Goal: Register for event/course

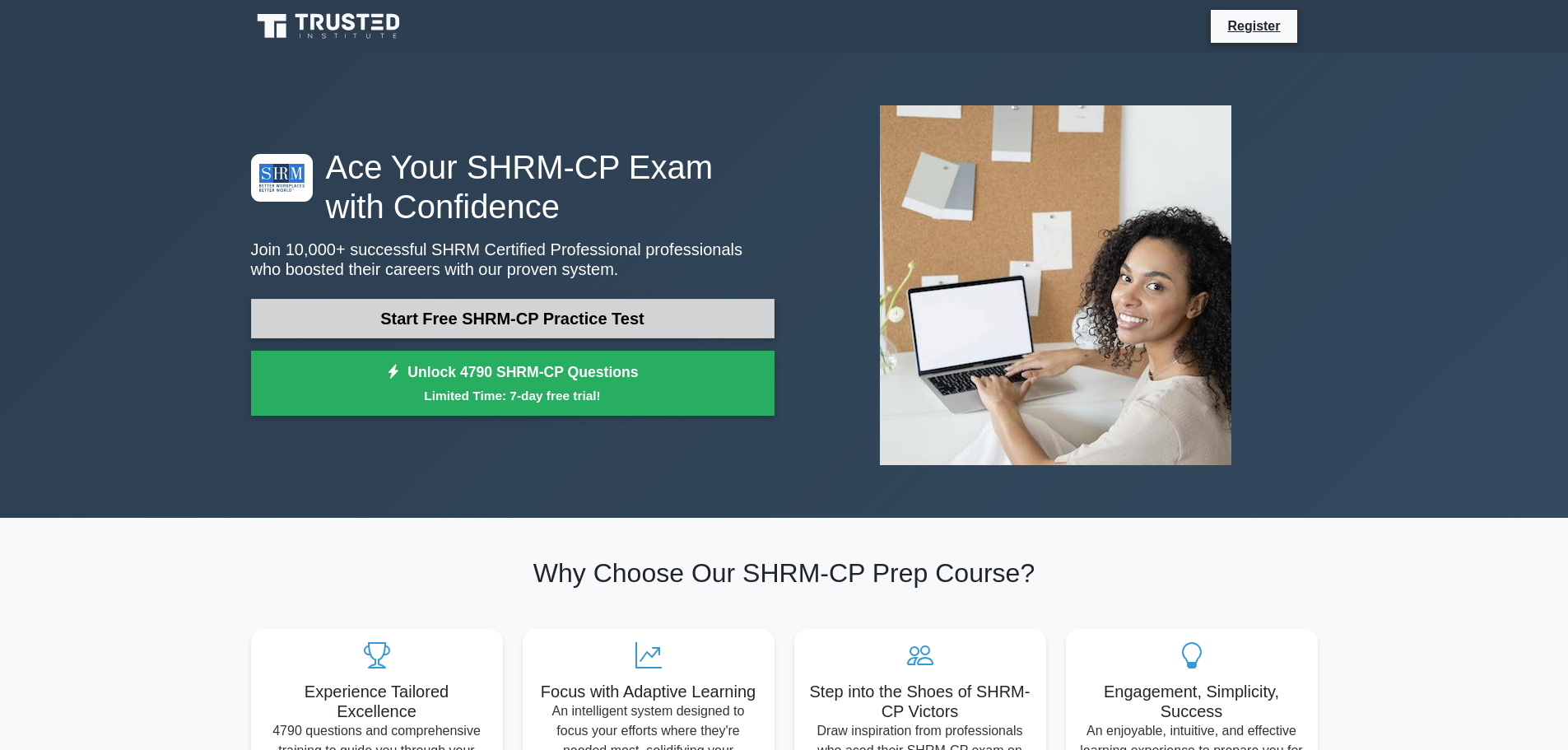
click at [438, 323] on link "Start Free SHRM-CP Practice Test" at bounding box center [513, 318] width 523 height 40
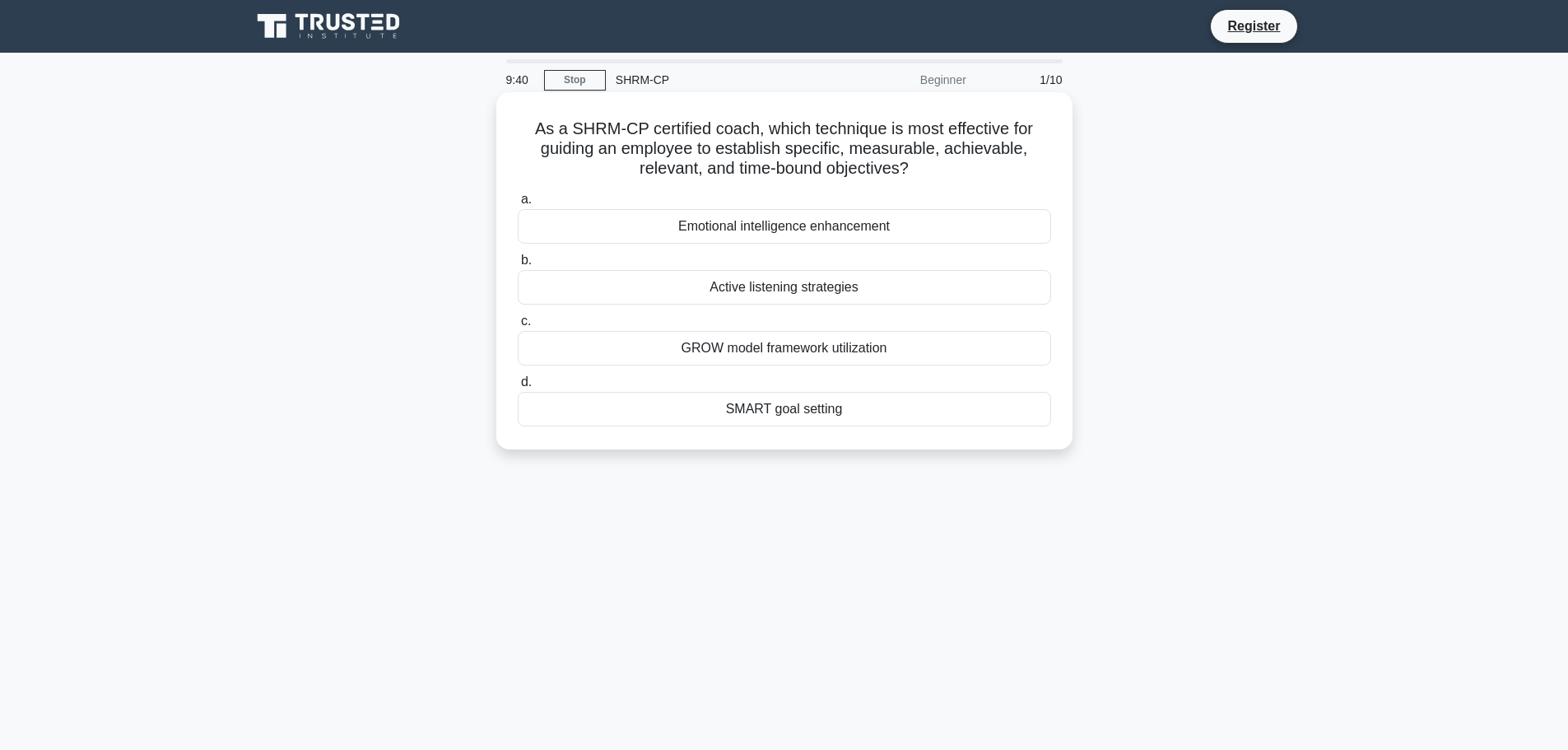
click at [792, 409] on div "SMART goal setting" at bounding box center [784, 409] width 533 height 35
click at [518, 388] on input "d. SMART goal setting" at bounding box center [518, 383] width 0 height 11
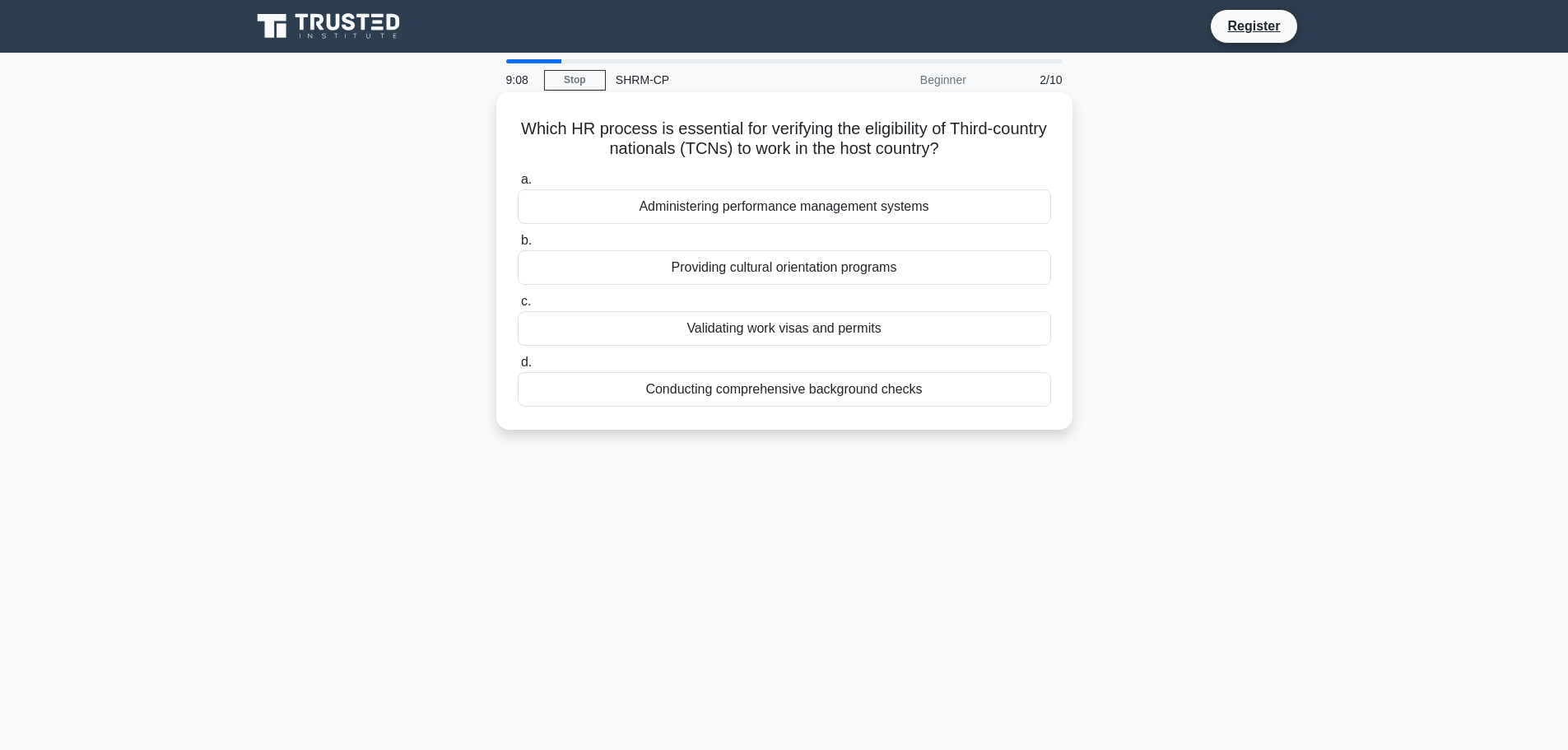
click at [814, 331] on div "Validating work visas and permits" at bounding box center [784, 328] width 533 height 35
click at [518, 307] on input "c. Validating work visas and permits" at bounding box center [518, 302] width 0 height 11
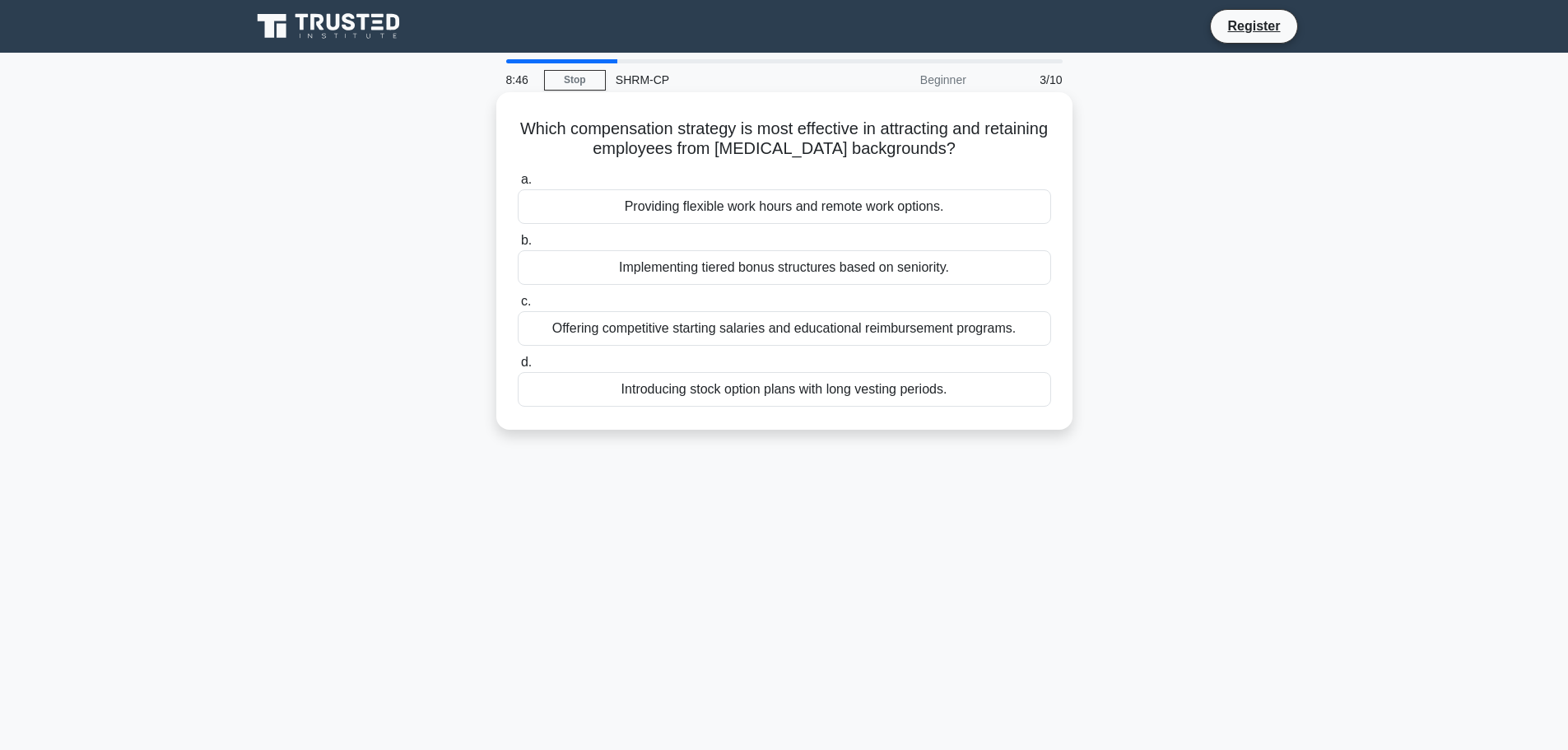
click at [885, 333] on div "Offering competitive starting salaries and educational reimbursement programs." at bounding box center [784, 328] width 533 height 35
click at [518, 307] on input "c. Offering competitive starting salaries and educational reimbursement program…" at bounding box center [518, 302] width 0 height 11
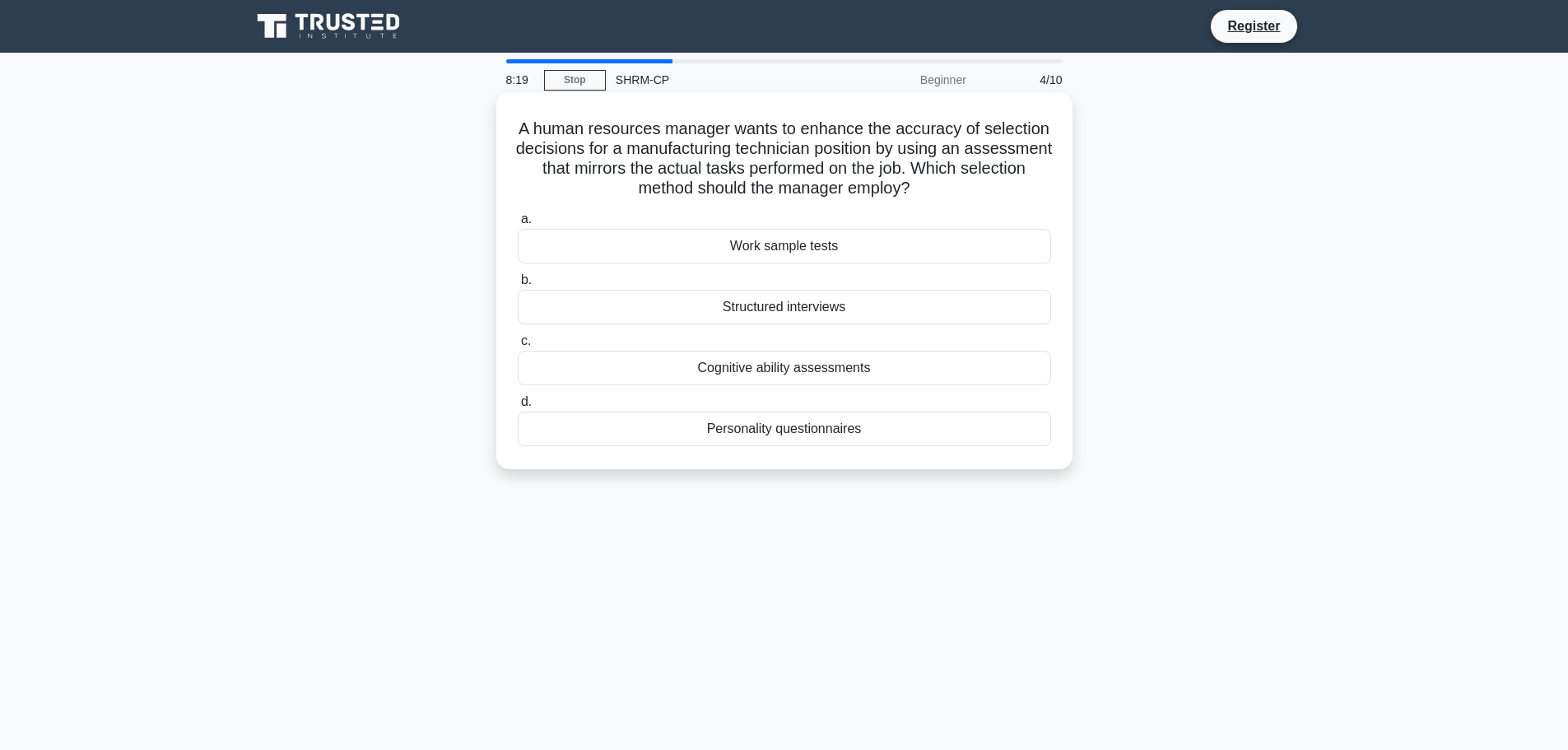
click at [871, 246] on div "Work sample tests" at bounding box center [784, 245] width 533 height 35
click at [518, 225] on input "a. Work sample tests" at bounding box center [518, 220] width 0 height 11
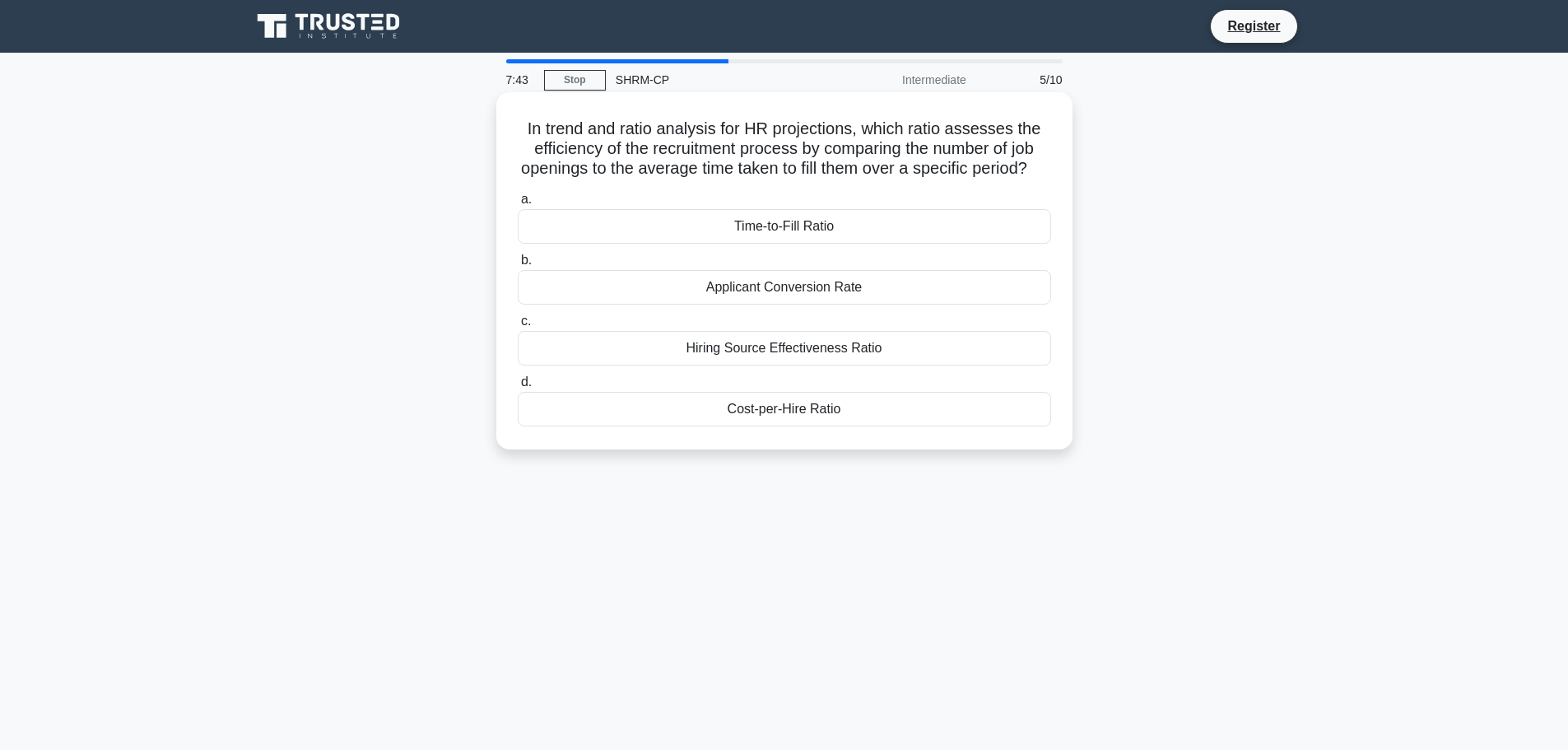
click at [848, 305] on div "Applicant Conversion Rate" at bounding box center [784, 287] width 533 height 35
click at [518, 266] on input "b. Applicant Conversion Rate" at bounding box center [518, 260] width 0 height 11
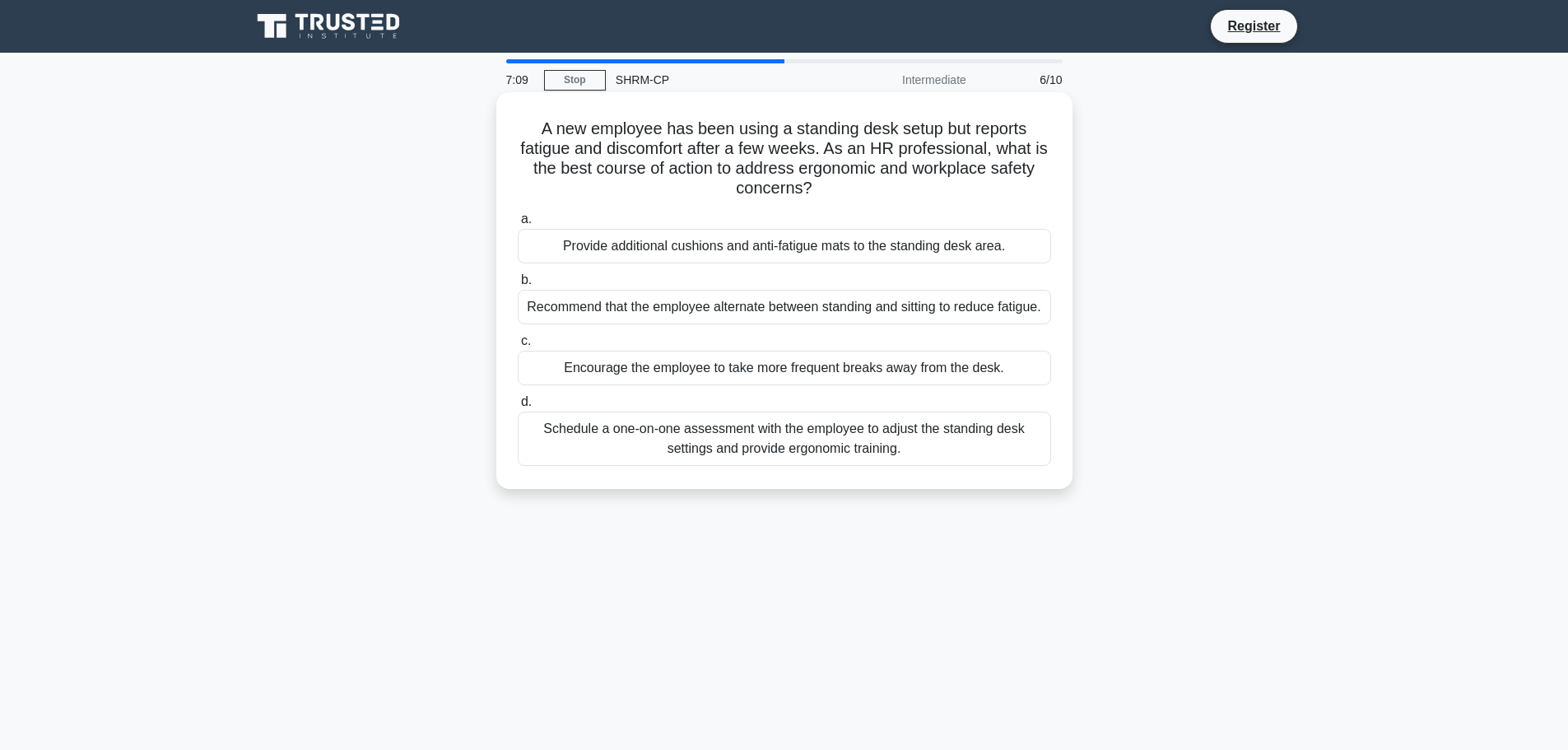
click at [925, 438] on div "Schedule a one-on-one assessment with the employee to adjust the standing desk …" at bounding box center [784, 438] width 533 height 54
click at [518, 407] on input "d. Schedule a one-on-one assessment with the employee to adjust the standing de…" at bounding box center [518, 402] width 0 height 11
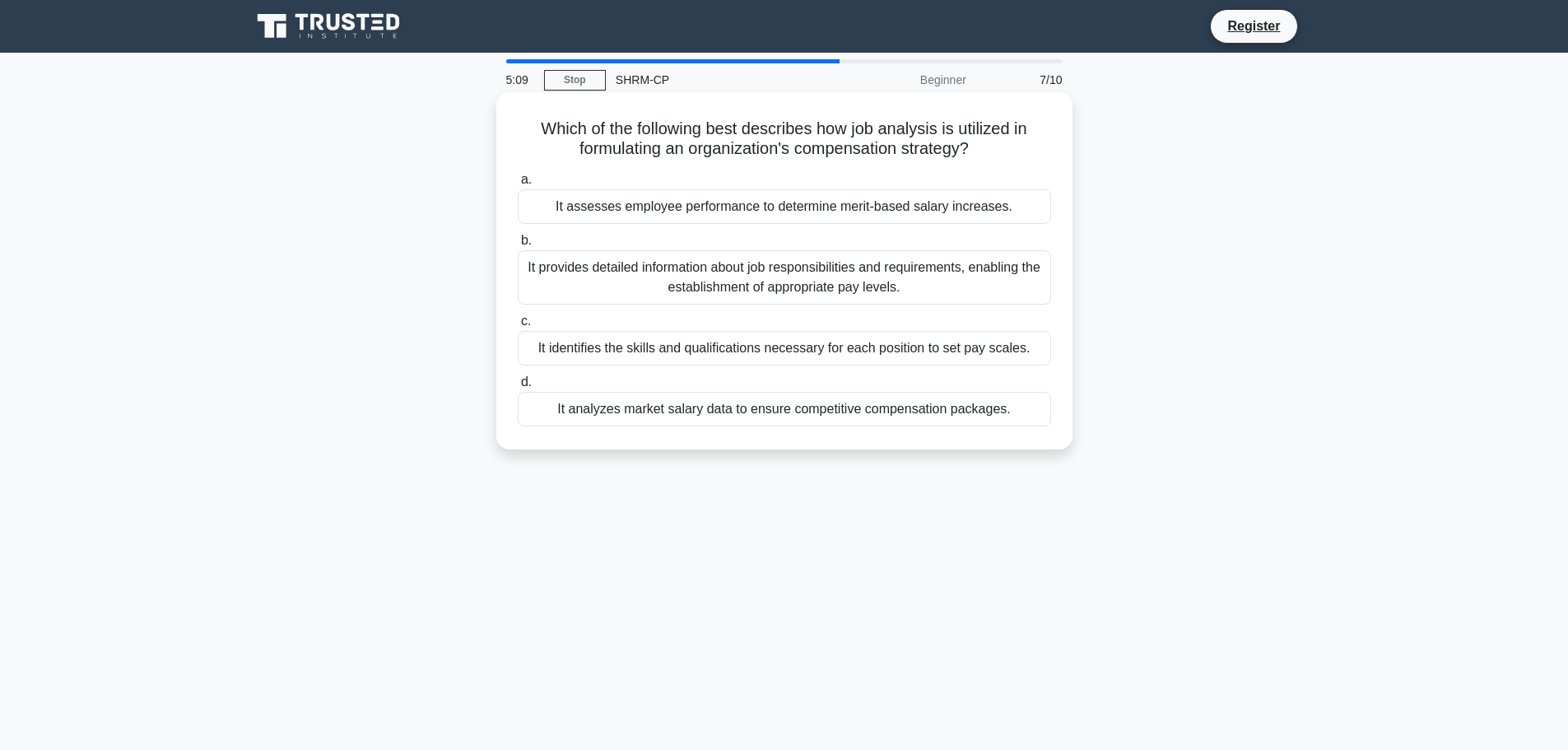
click at [1001, 298] on div "It provides detailed information about job responsibilities and requirements, e…" at bounding box center [784, 277] width 533 height 54
click at [518, 246] on input "b. It provides detailed information about job responsibilities and requirements…" at bounding box center [518, 241] width 0 height 11
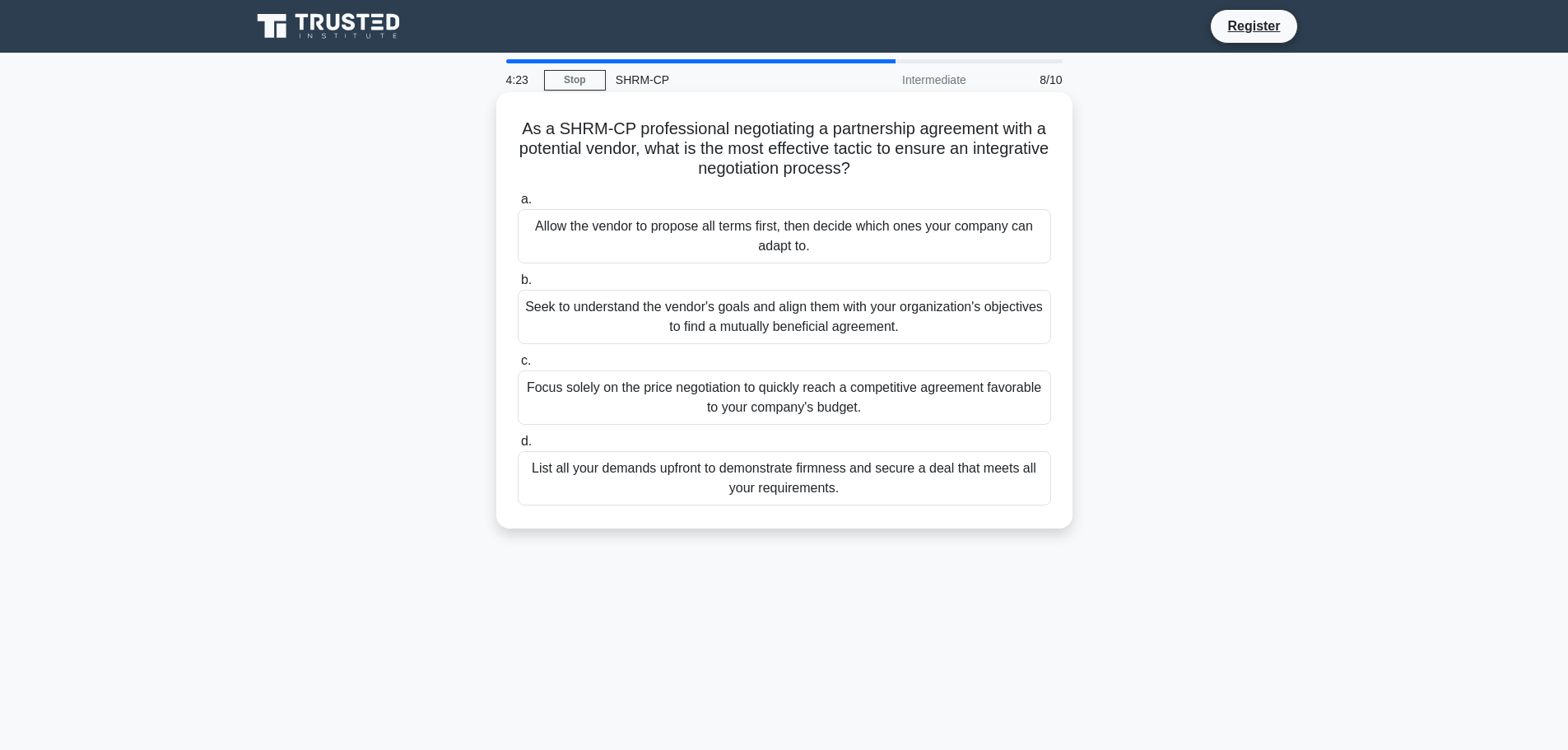
click at [1014, 313] on div "Seek to understand the vendor's goals and align them with your organization's o…" at bounding box center [784, 316] width 533 height 54
click at [518, 286] on input "b. Seek to understand the vendor's goals and align them with your organization'…" at bounding box center [518, 281] width 0 height 11
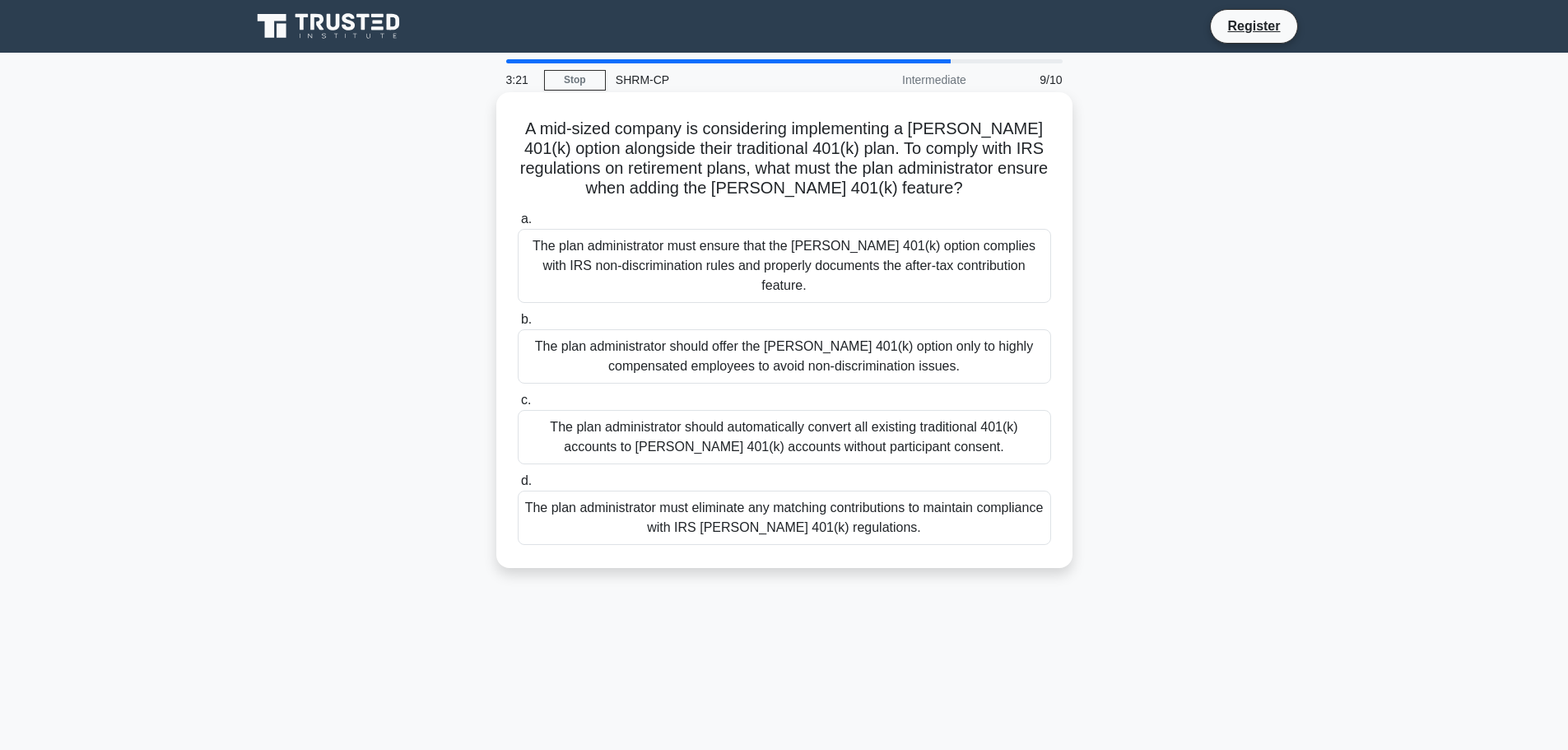
click at [1023, 264] on div "The plan administrator must ensure that the Roth 401(k) option complies with IR…" at bounding box center [784, 266] width 533 height 74
click at [518, 225] on input "a. The plan administrator must ensure that the Roth 401(k) option complies with…" at bounding box center [518, 220] width 0 height 11
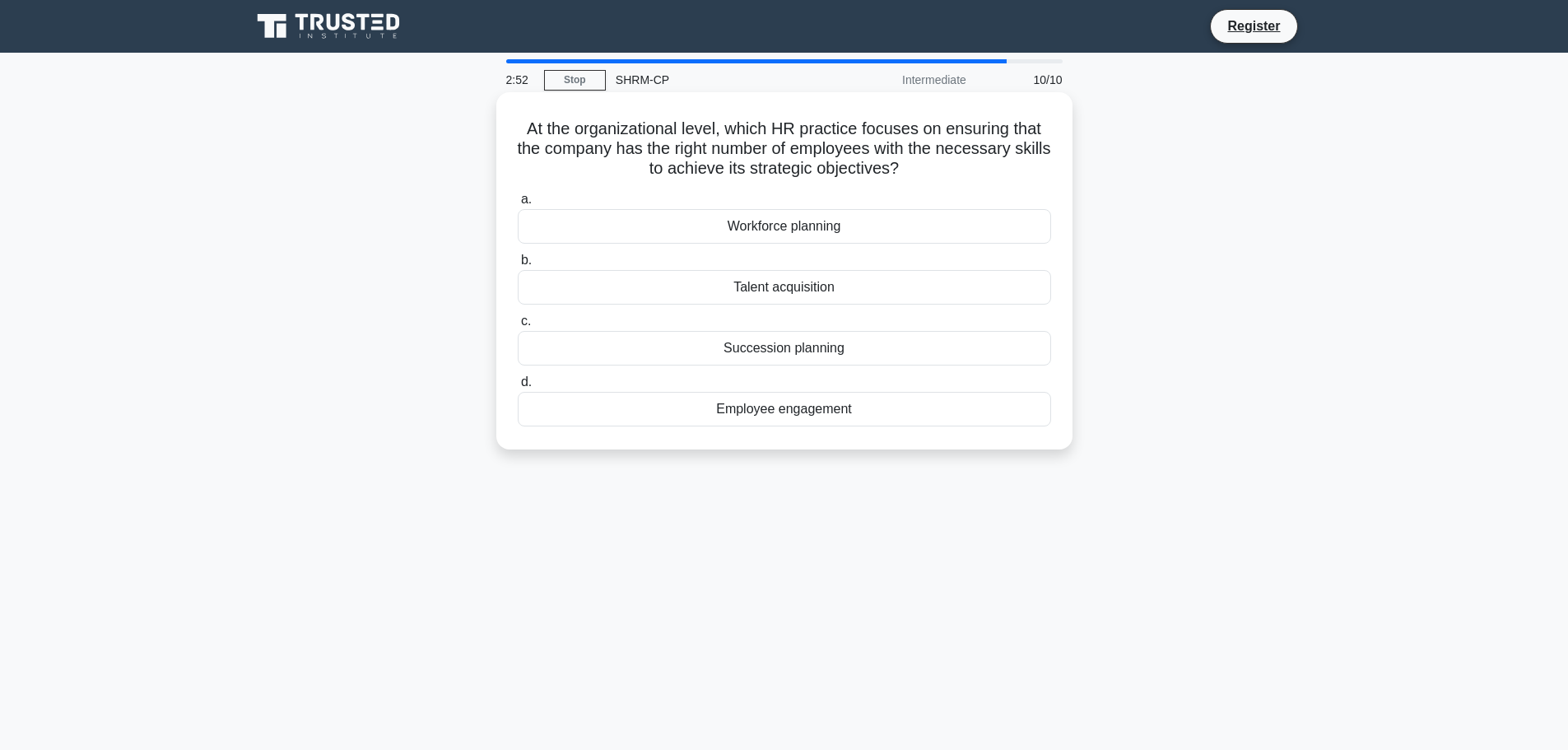
click at [791, 231] on div "Workforce planning" at bounding box center [784, 226] width 533 height 35
click at [518, 205] on input "a. Workforce planning" at bounding box center [518, 199] width 0 height 11
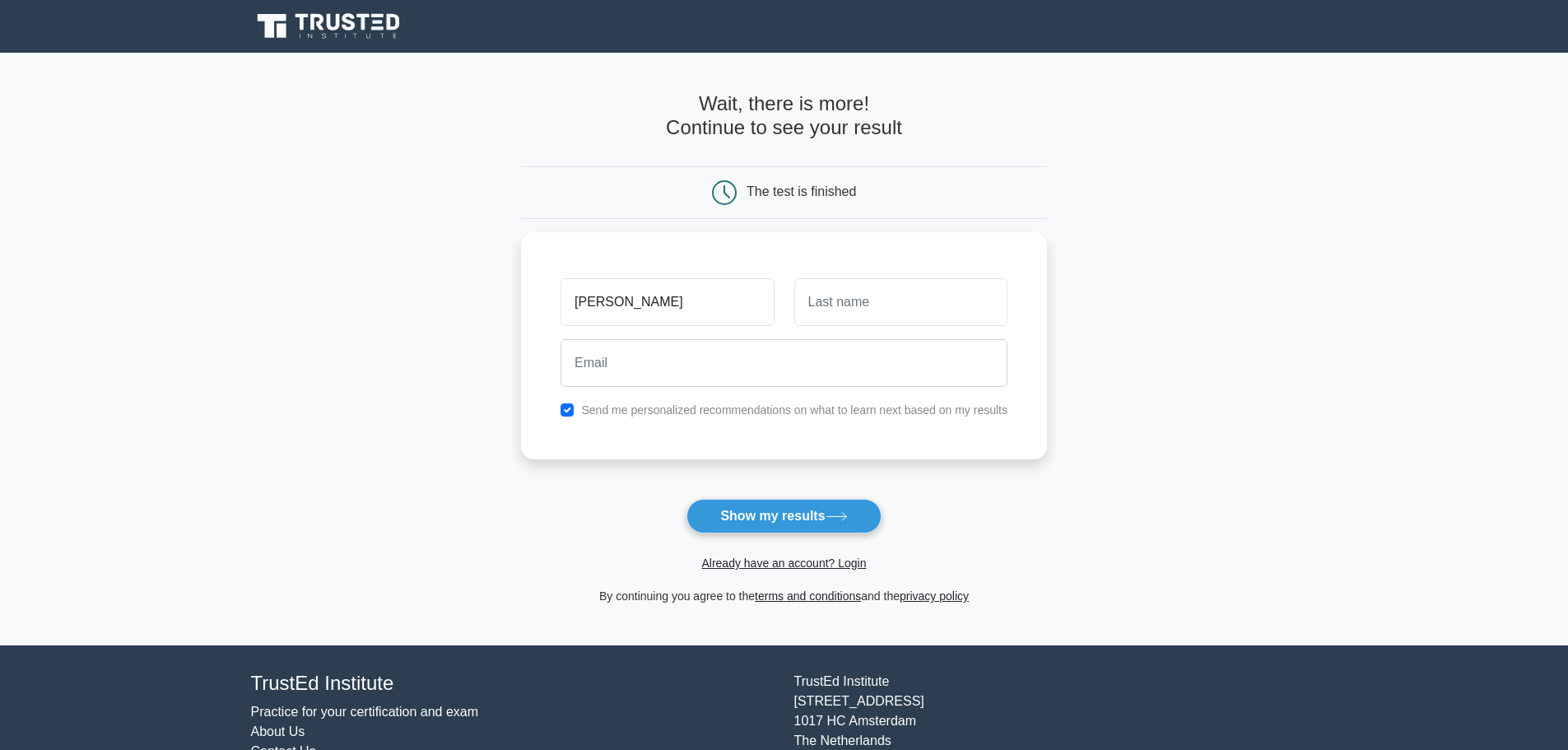
type input "Sarah"
type input "Matthie"
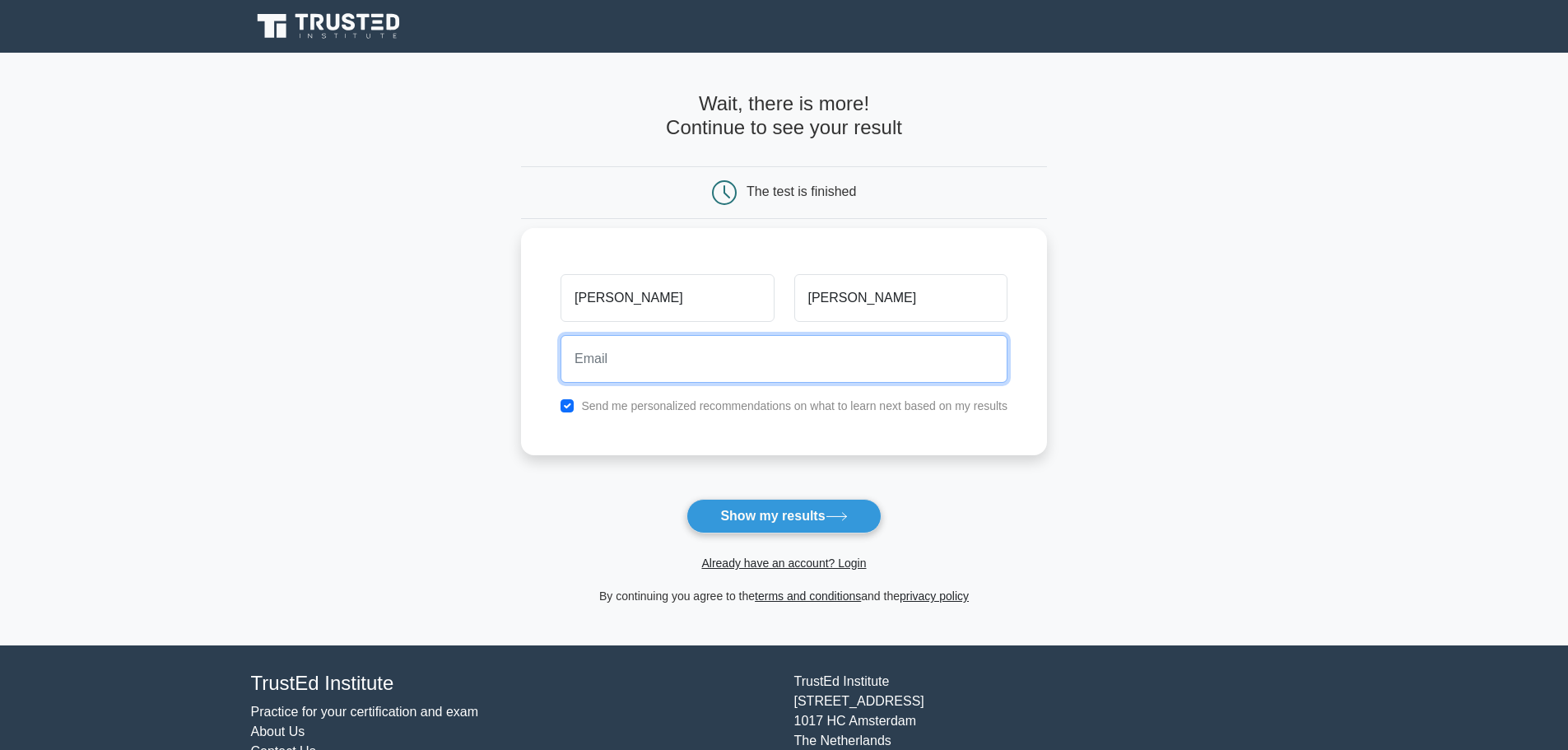
click at [819, 379] on input "email" at bounding box center [784, 359] width 447 height 48
type input "srtmatthie@gmail.com"
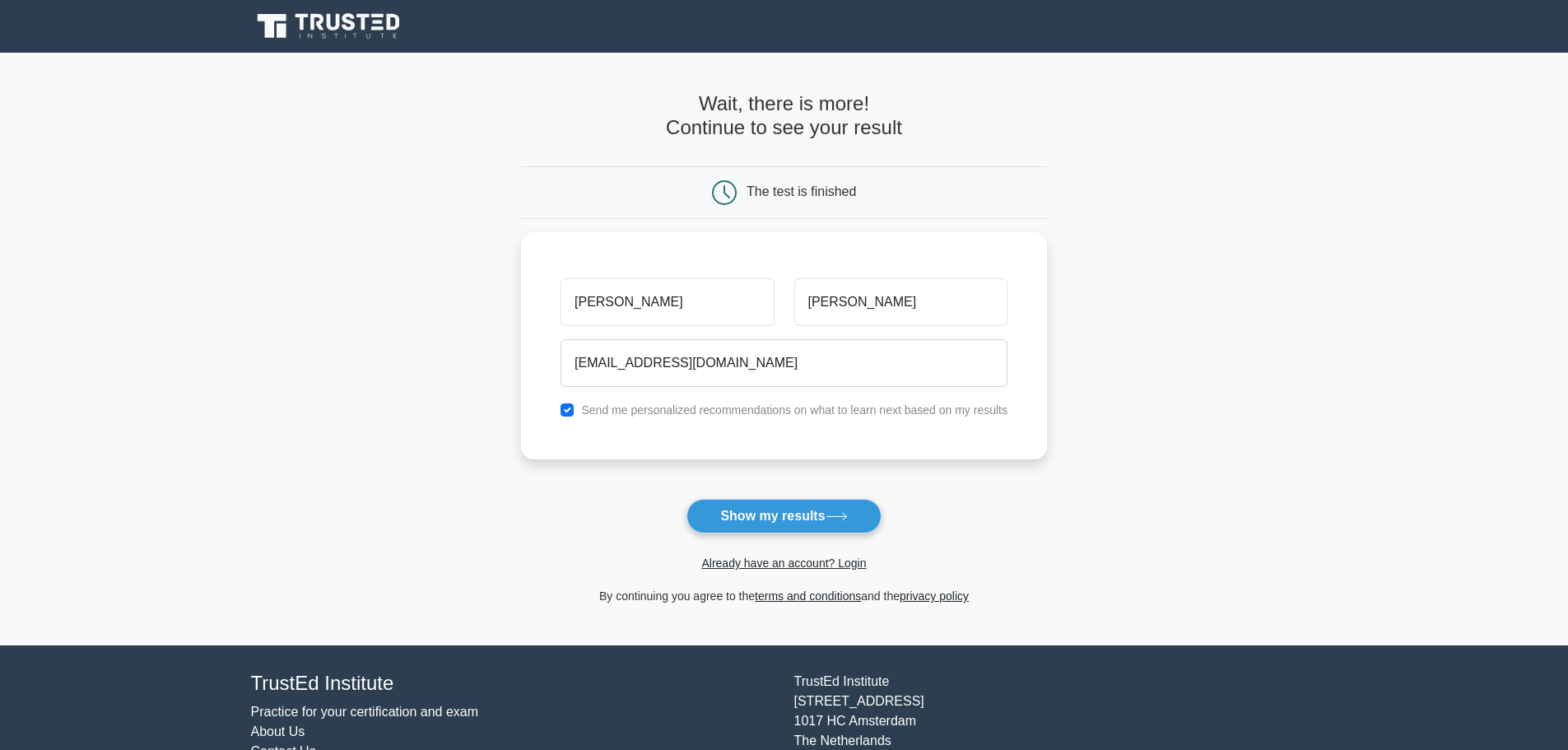
click at [768, 514] on button "Show my results" at bounding box center [783, 515] width 194 height 35
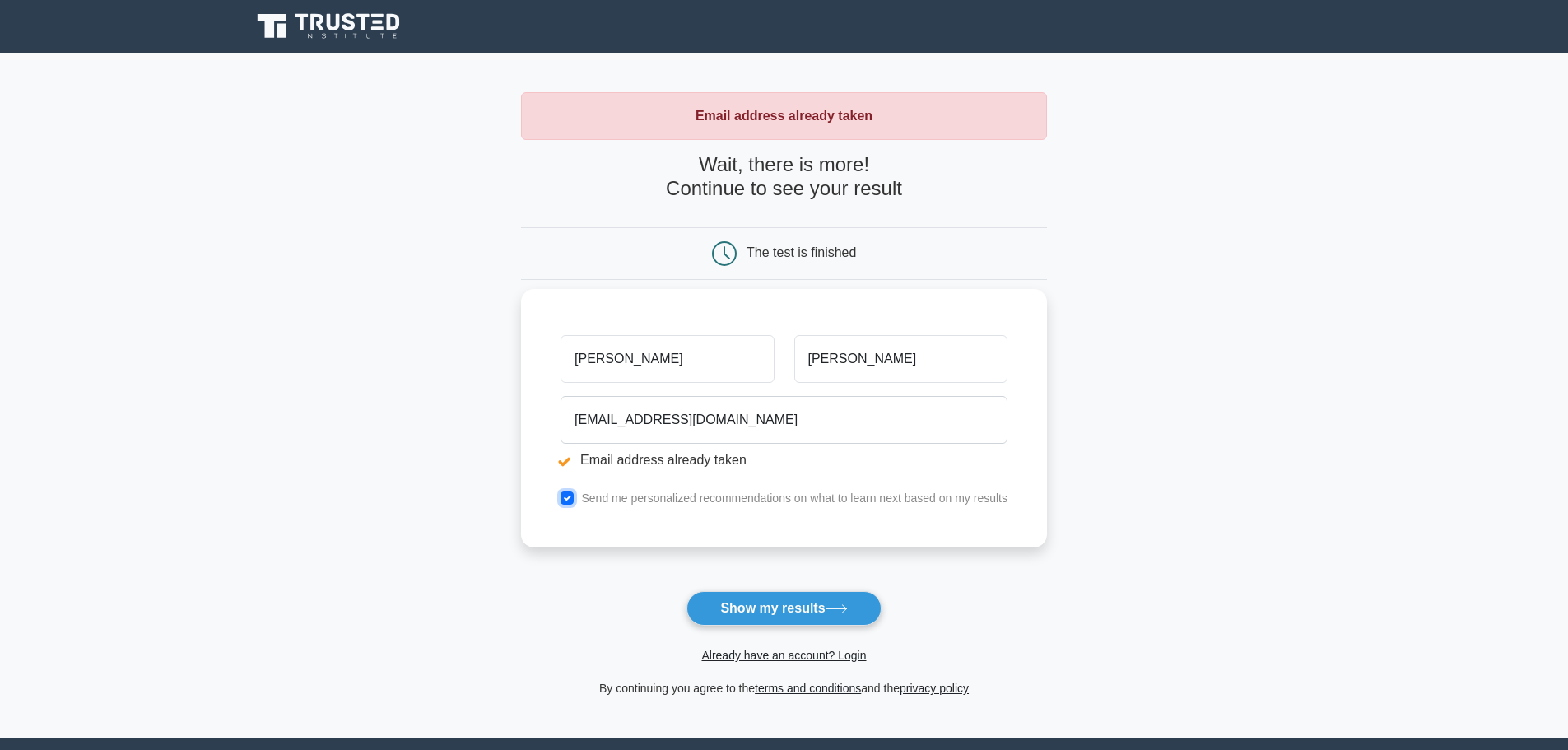
click at [568, 499] on input "checkbox" at bounding box center [567, 498] width 13 height 13
checkbox input "false"
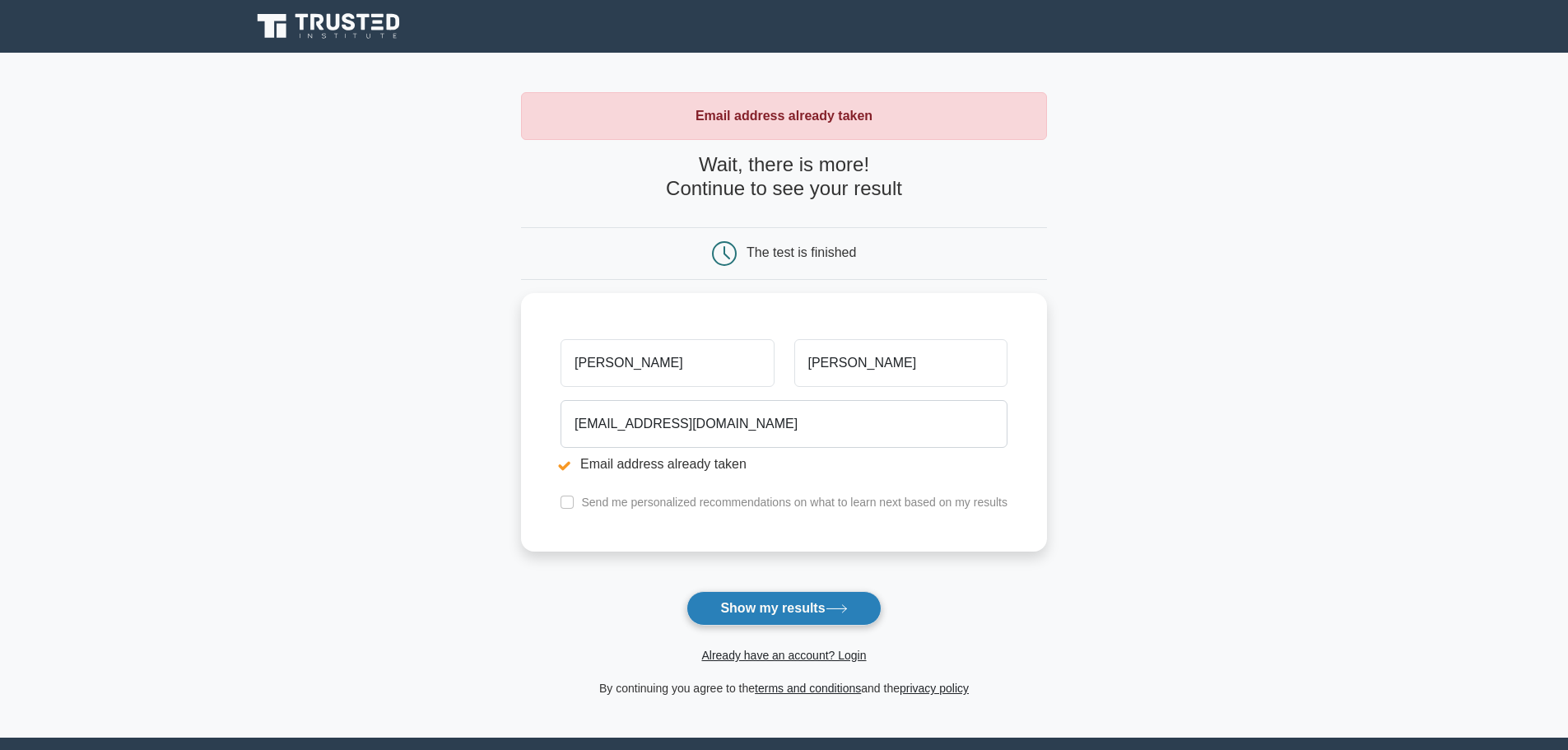
click at [807, 608] on button "Show my results" at bounding box center [783, 608] width 194 height 35
click at [850, 657] on link "Already have an account? Login" at bounding box center [784, 655] width 165 height 13
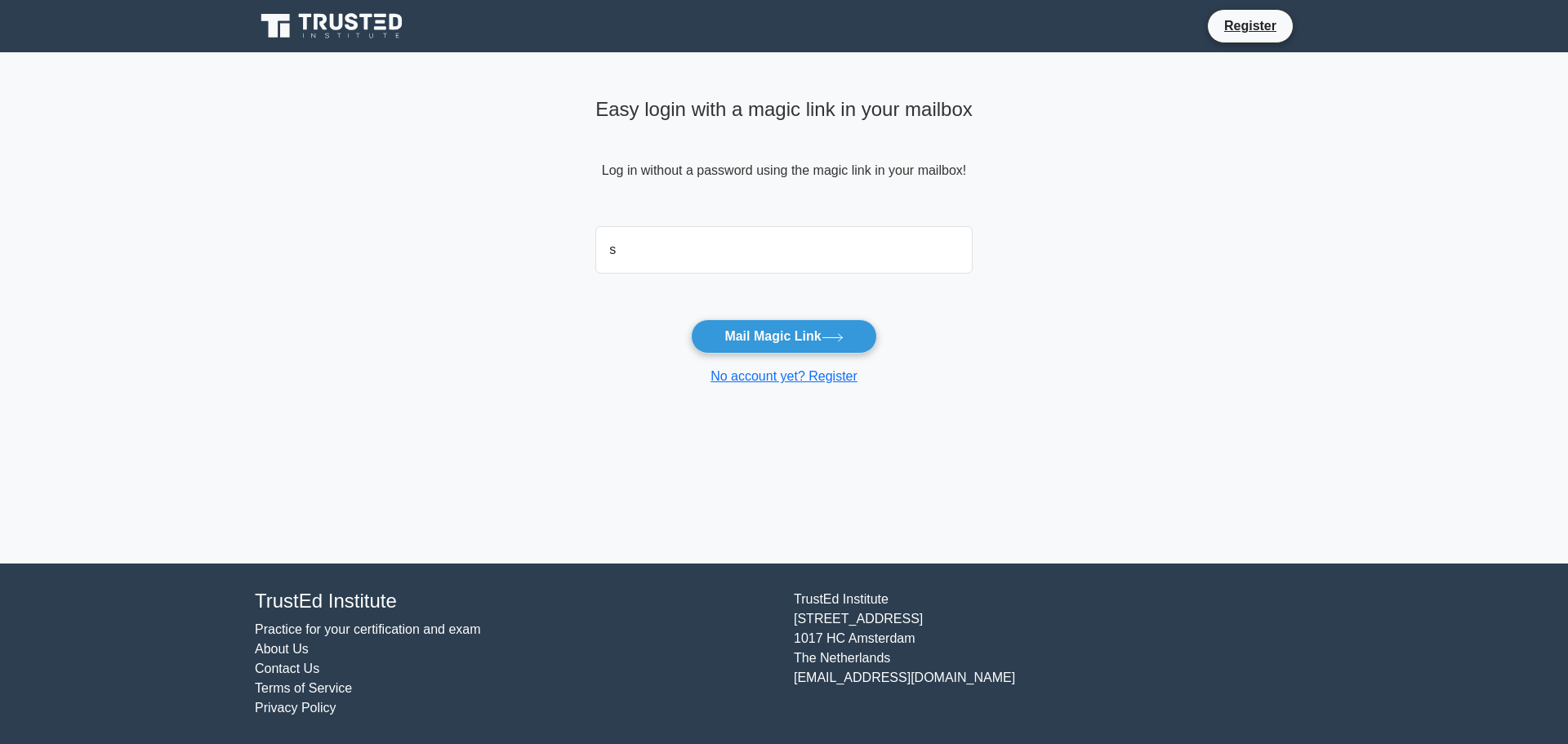
type input "srtmatthie@gmail.com"
click at [749, 342] on button "Mail Magic Link" at bounding box center [784, 336] width 185 height 34
